Goal: Task Accomplishment & Management: Manage account settings

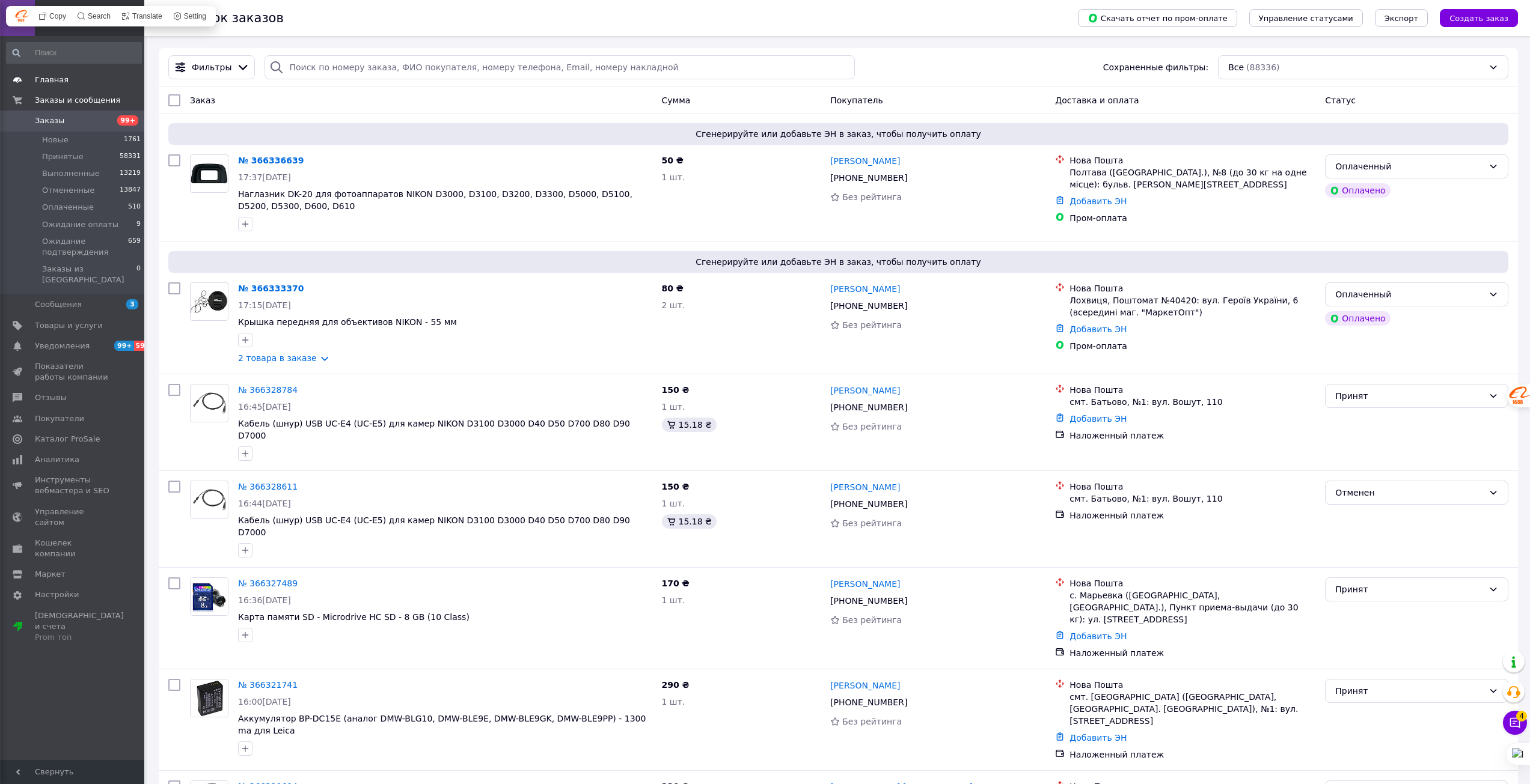
click at [49, 81] on span "Главная" at bounding box center [52, 80] width 34 height 11
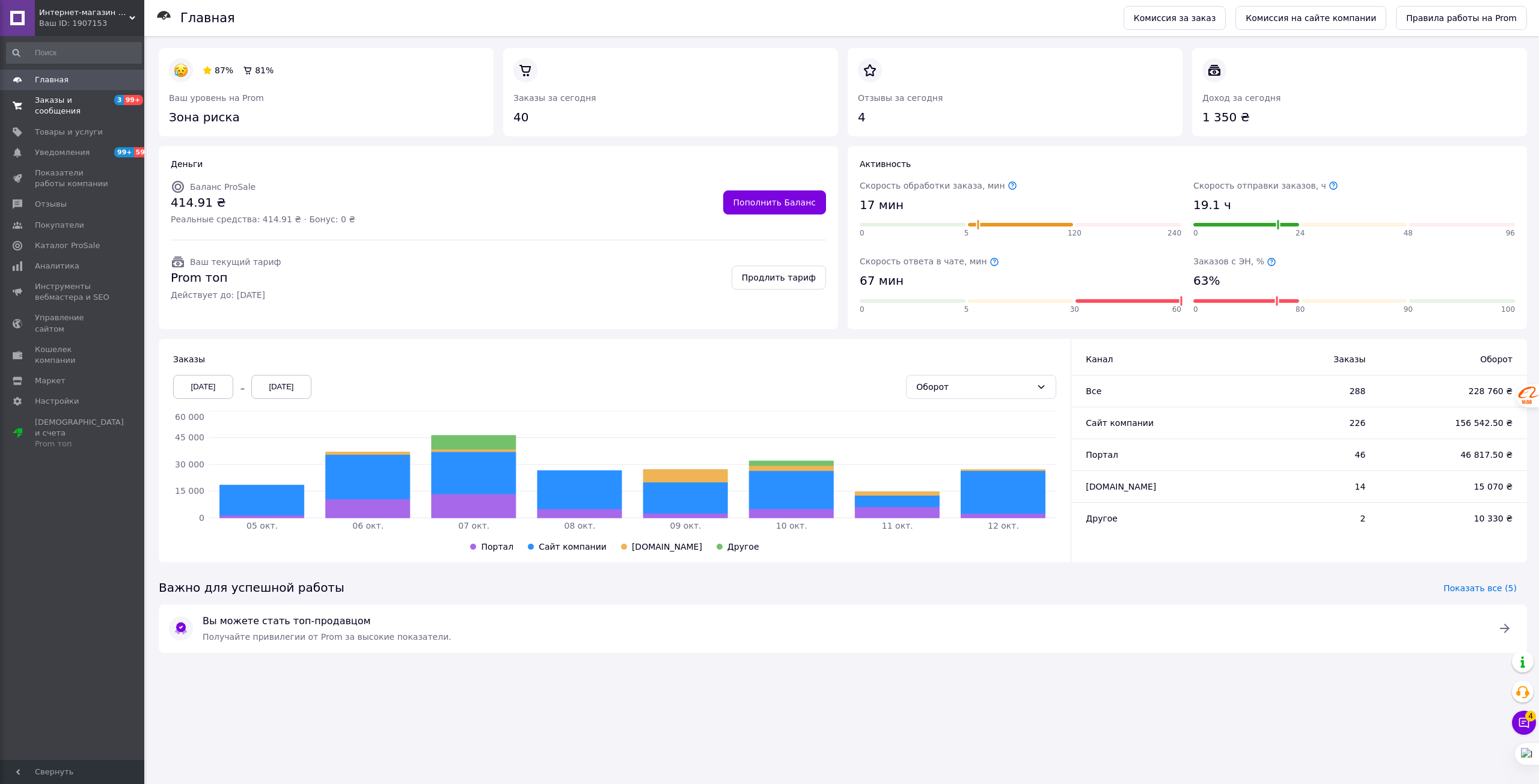
click at [51, 97] on span "Заказы и сообщения" at bounding box center [73, 105] width 77 height 21
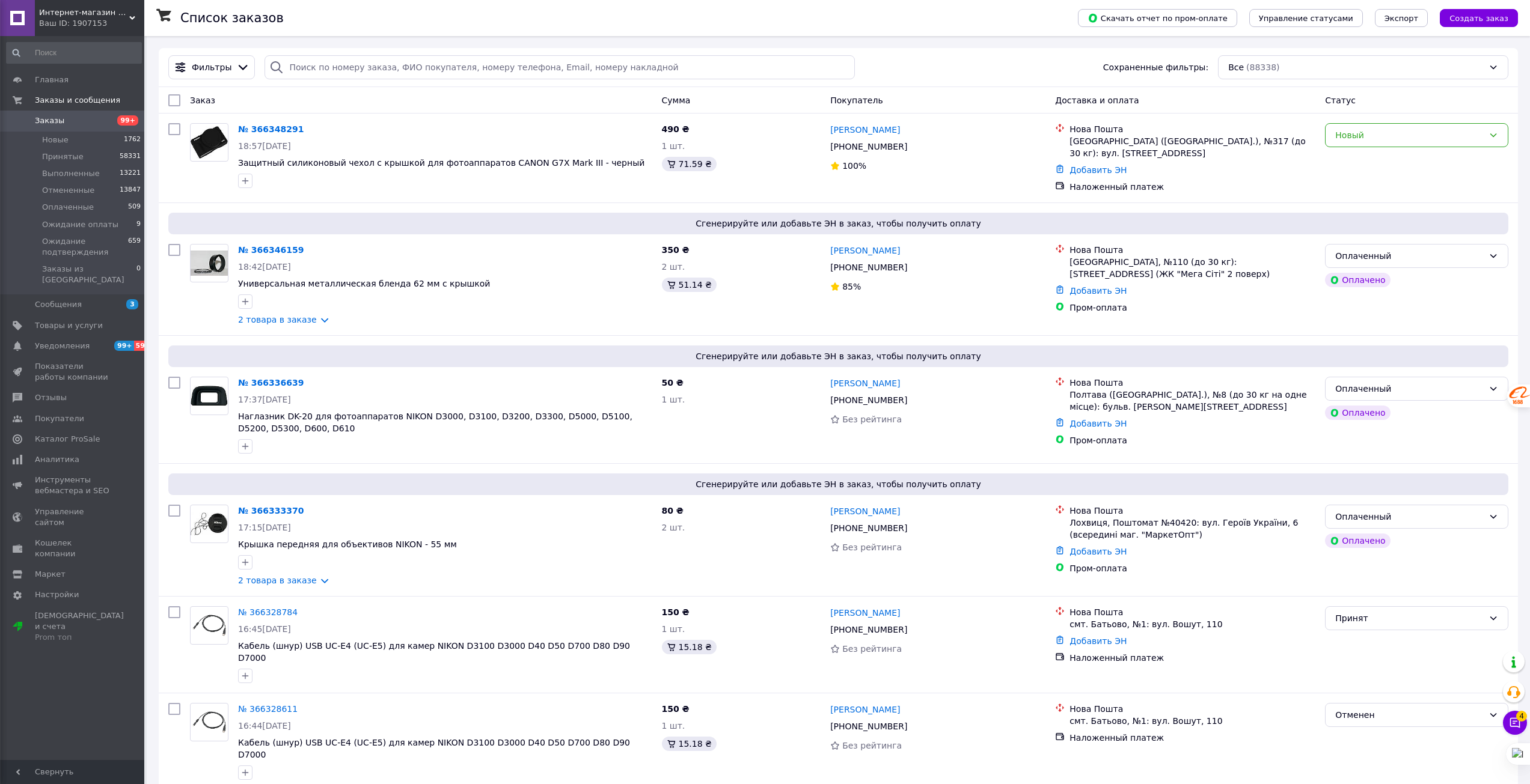
click at [43, 117] on span "Заказы" at bounding box center [49, 121] width 29 height 11
click at [309, 316] on link "2 товара в заказе" at bounding box center [277, 320] width 78 height 10
